Goal: Find specific page/section: Find specific page/section

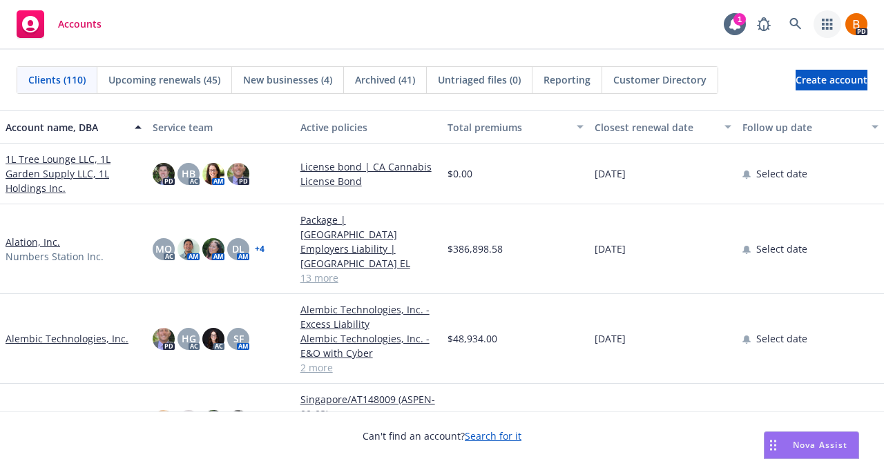
click at [830, 28] on icon "button" at bounding box center [827, 24] width 10 height 11
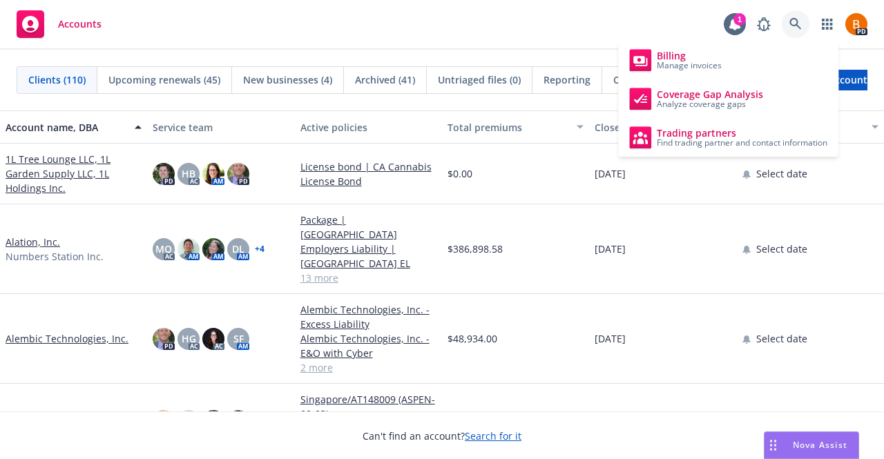
click at [797, 21] on icon at bounding box center [795, 24] width 12 height 12
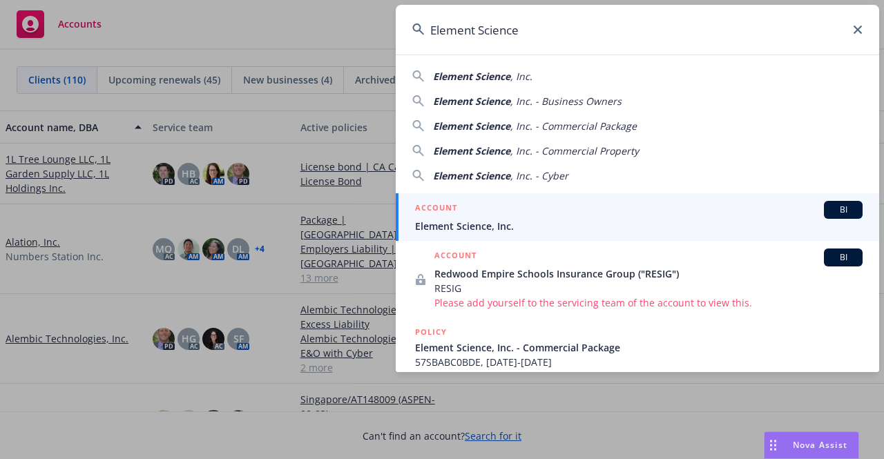
type input "Element Science"
click at [517, 216] on div "ACCOUNT BI" at bounding box center [638, 210] width 447 height 18
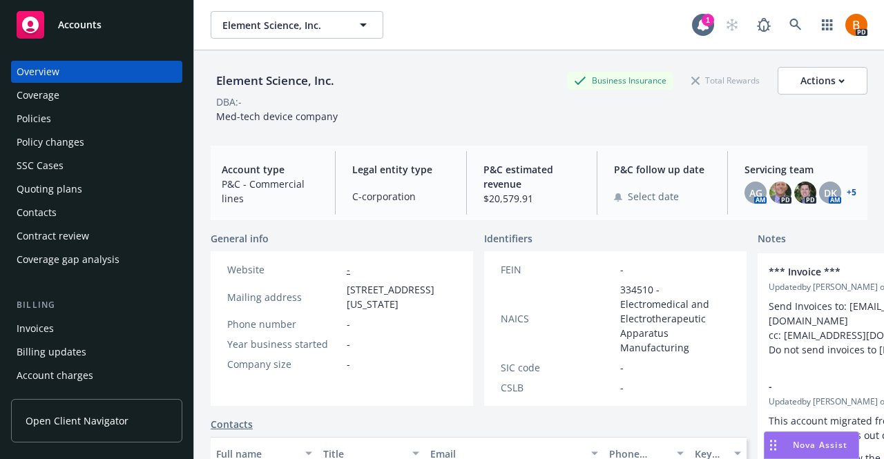
click at [847, 197] on link "+ 5" at bounding box center [852, 193] width 10 height 8
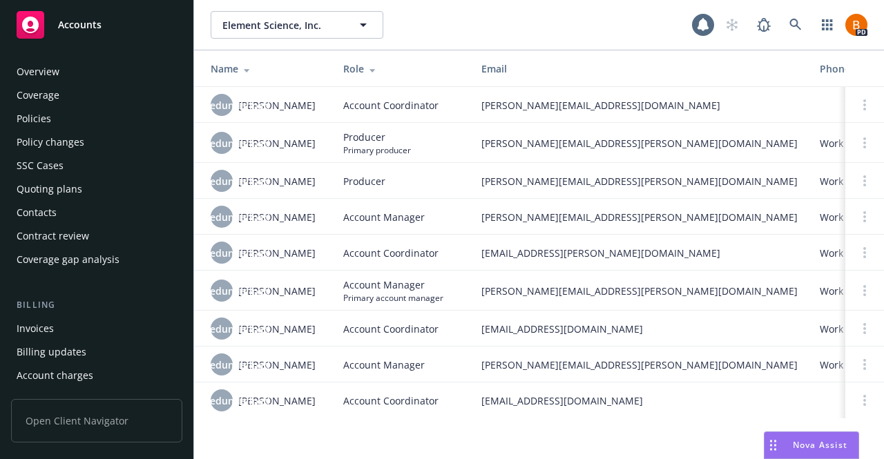
scroll to position [416, 0]
